Goal: Transaction & Acquisition: Book appointment/travel/reservation

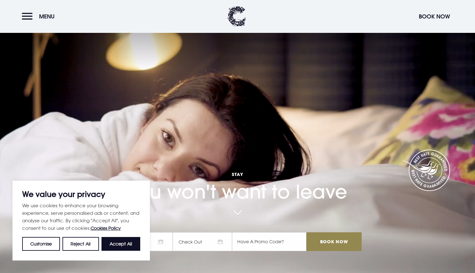
scroll to position [92, 0]
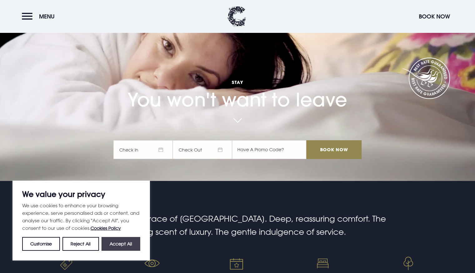
click at [121, 245] on button "Accept All" at bounding box center [121, 244] width 39 height 14
checkbox input "true"
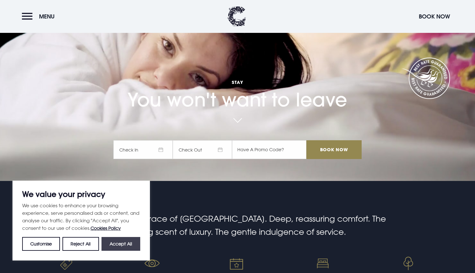
checkbox input "true"
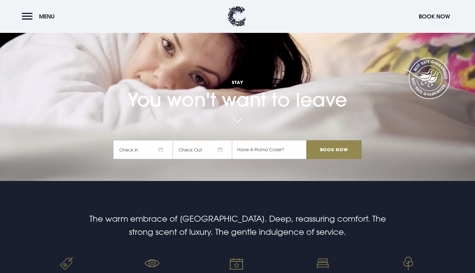
click at [132, 150] on span "Check In" at bounding box center [142, 149] width 59 height 19
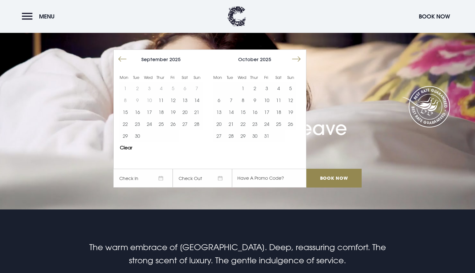
scroll to position [60, 0]
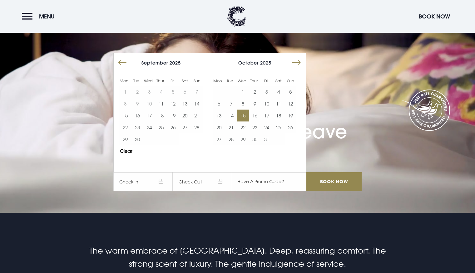
click at [243, 115] on button "15" at bounding box center [243, 115] width 12 height 12
click at [268, 113] on button "17" at bounding box center [267, 115] width 12 height 12
click at [334, 184] on input "Book Now" at bounding box center [334, 181] width 55 height 19
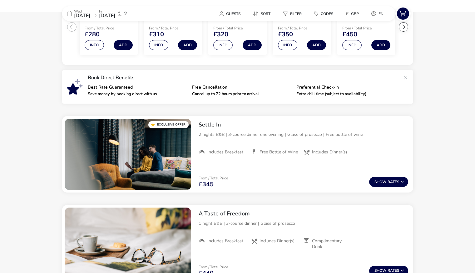
scroll to position [217, 0]
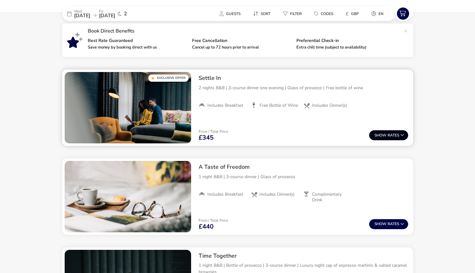
click at [404, 134] on icon at bounding box center [403, 135] width 4 height 4
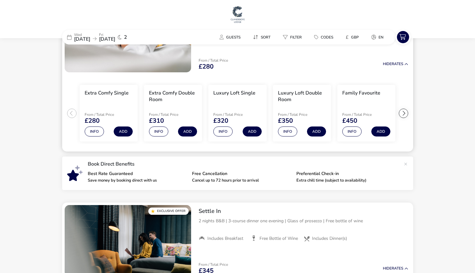
scroll to position [0, 0]
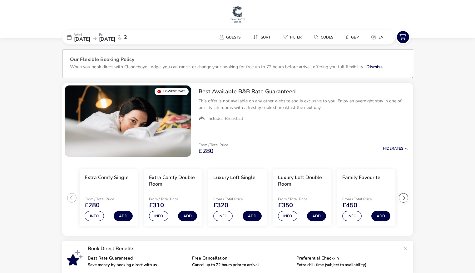
click at [115, 38] on span "[DATE]" at bounding box center [107, 39] width 16 height 7
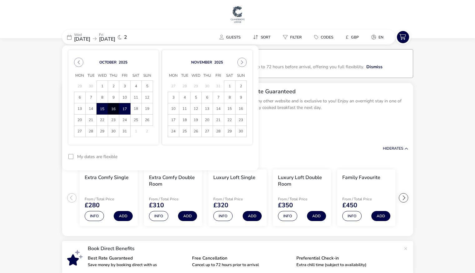
click at [103, 107] on span "15" at bounding box center [102, 108] width 11 height 11
click at [110, 109] on span "16" at bounding box center [113, 108] width 11 height 11
click at [236, 158] on button "Apply Dates" at bounding box center [233, 156] width 38 height 15
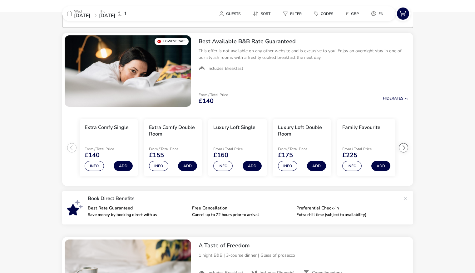
scroll to position [51, 0]
